Goal: Information Seeking & Learning: Learn about a topic

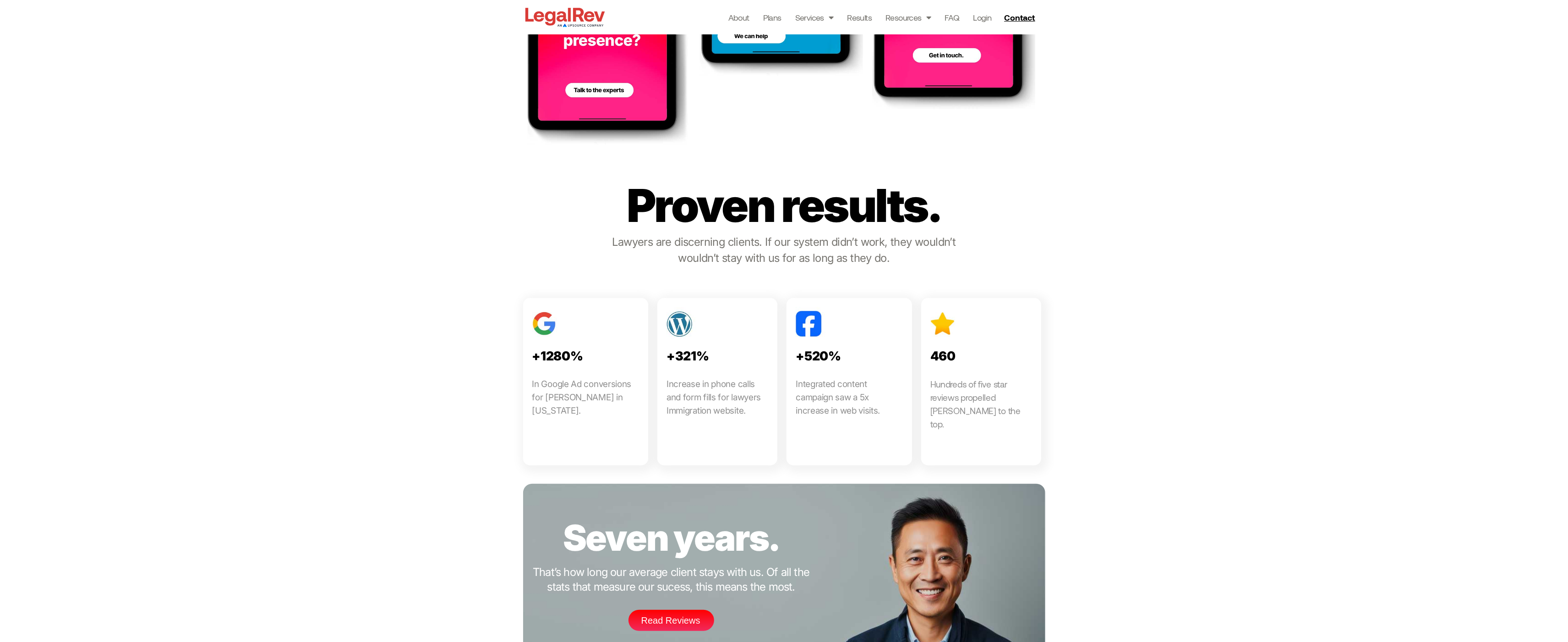
scroll to position [991, 0]
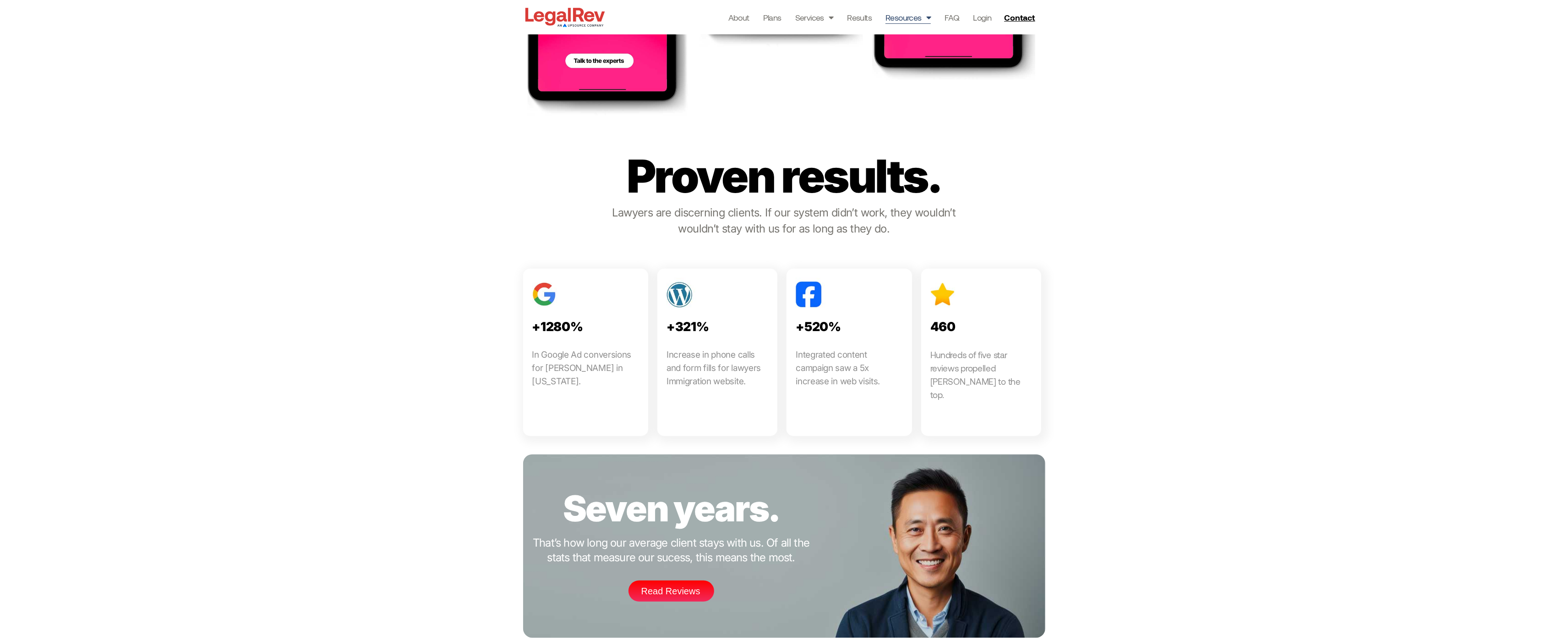
click at [906, 13] on link "Resources" at bounding box center [908, 17] width 46 height 13
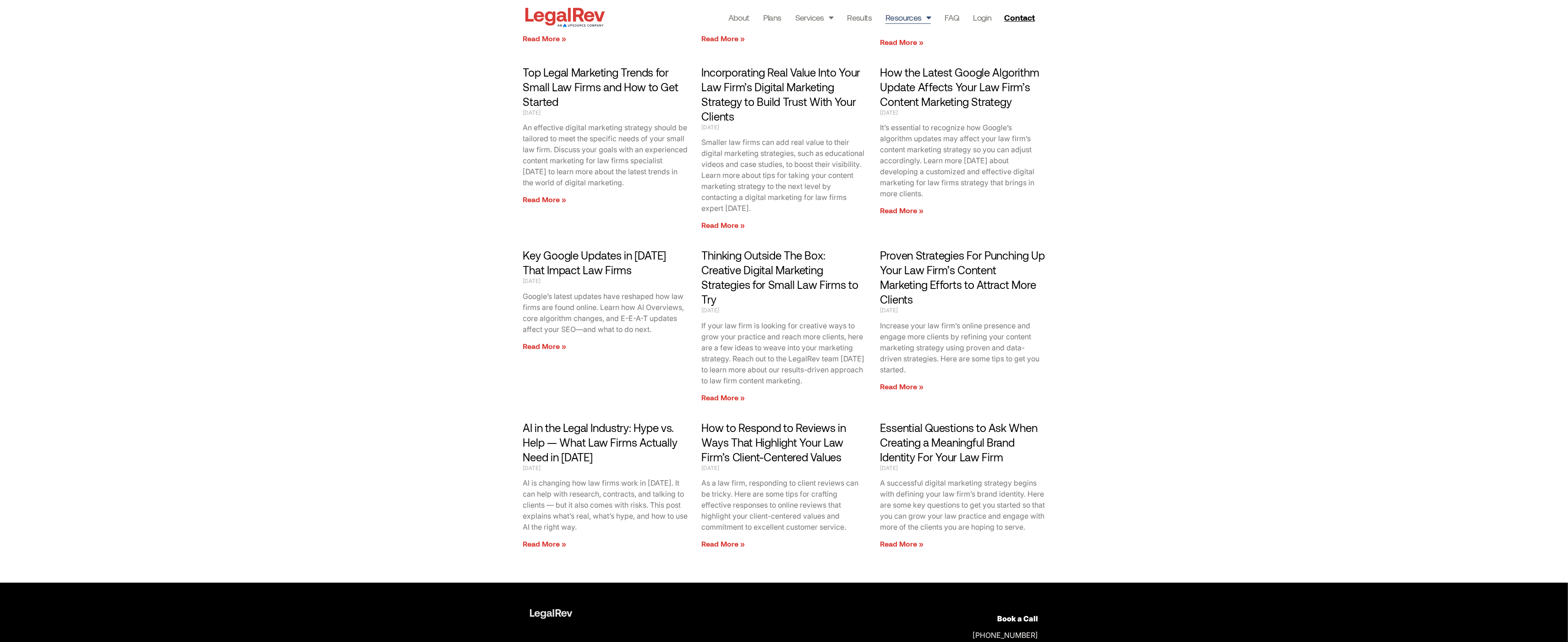
scroll to position [1363, 0]
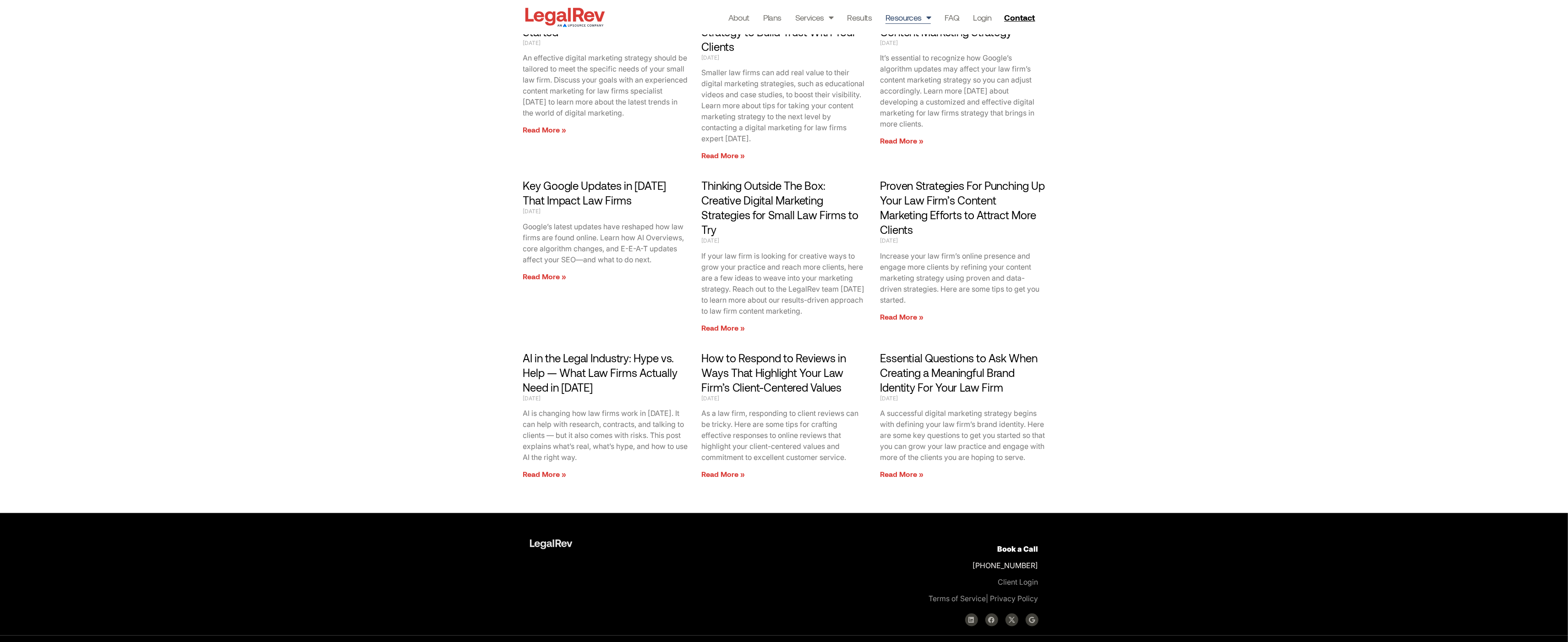
click at [544, 351] on link "AI in the Legal Industry: Hype vs. Help — What Law Firms Actually Need in [DATE]" at bounding box center [600, 372] width 155 height 43
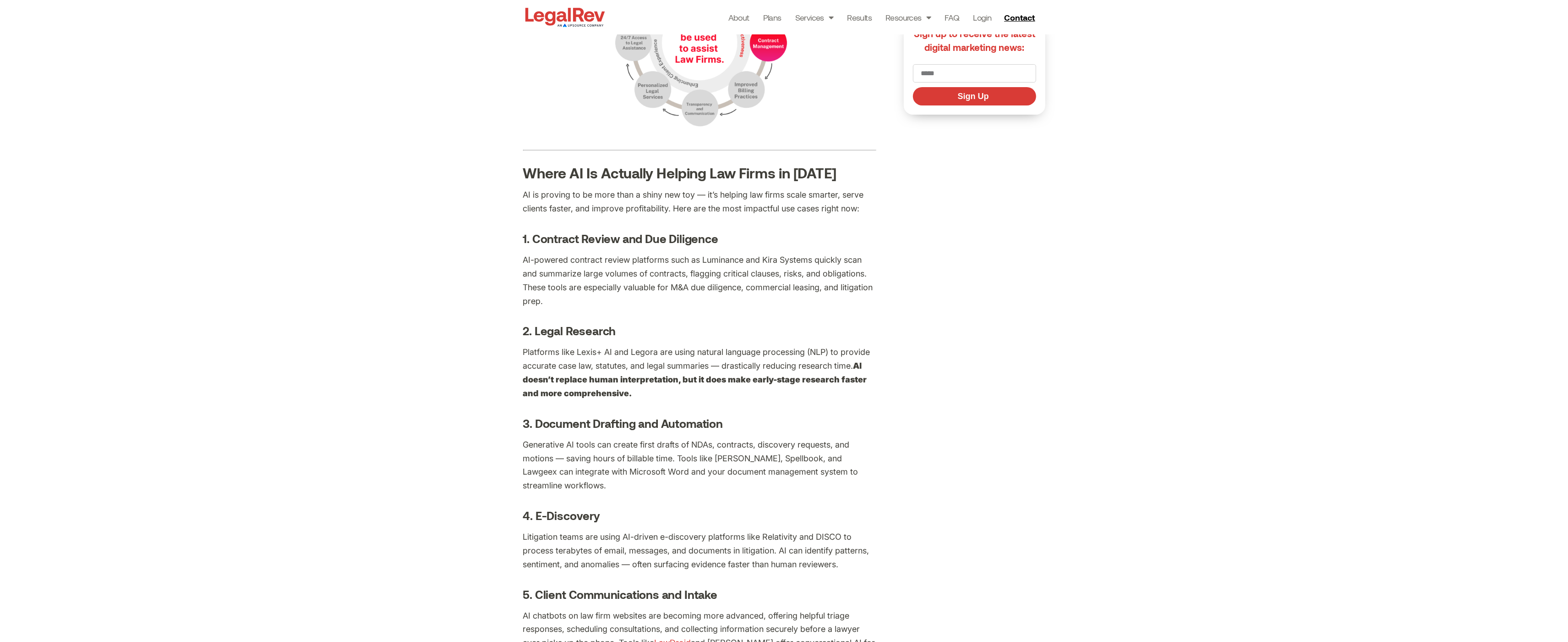
scroll to position [961, 0]
